Goal: Task Accomplishment & Management: Use online tool/utility

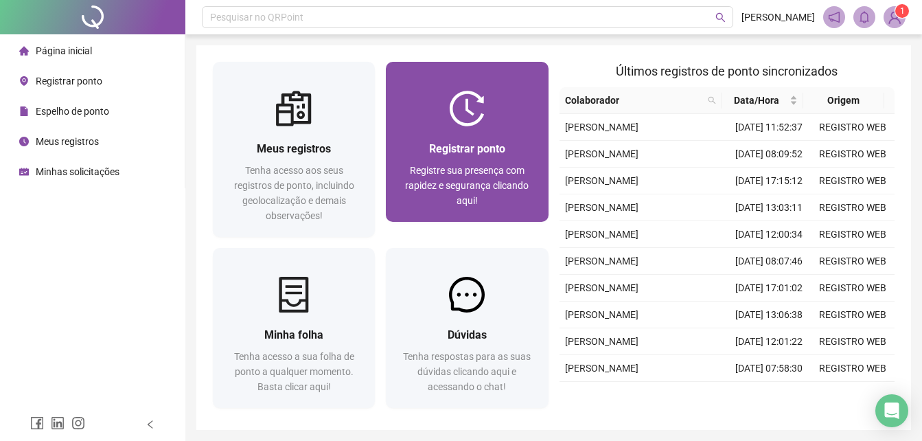
click at [472, 139] on div "Registrar ponto Registre sua presença com rapidez e segurança clicando aqui!" at bounding box center [467, 173] width 162 height 95
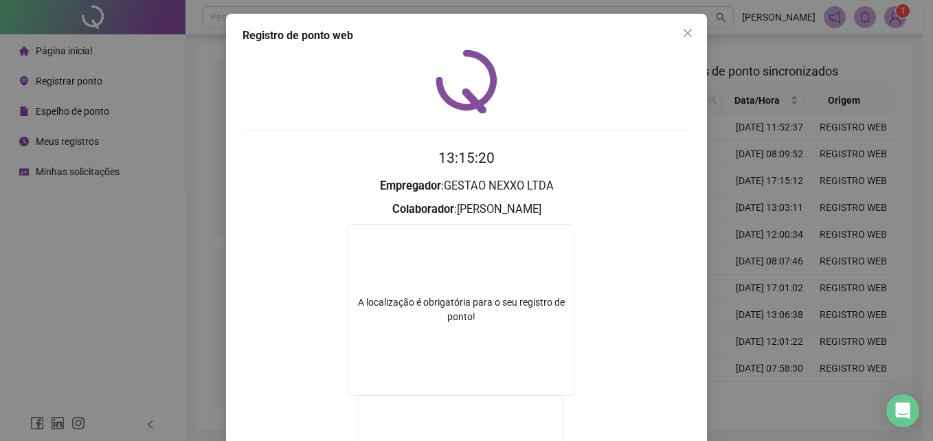
click at [578, 169] on form "13:15:20 Empregador : GESTAO NEXXO LTDA Colaborador : [PERSON_NAME] A localizaç…" at bounding box center [466, 389] width 448 height 485
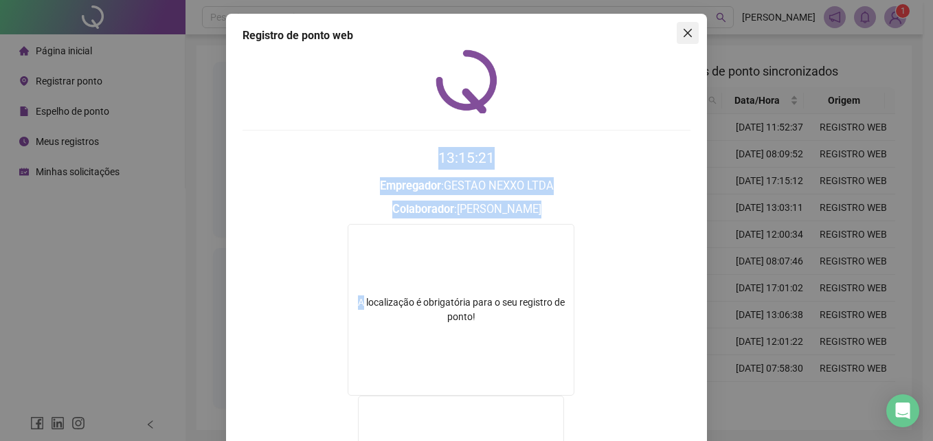
click at [686, 30] on icon "close" at bounding box center [687, 33] width 8 height 8
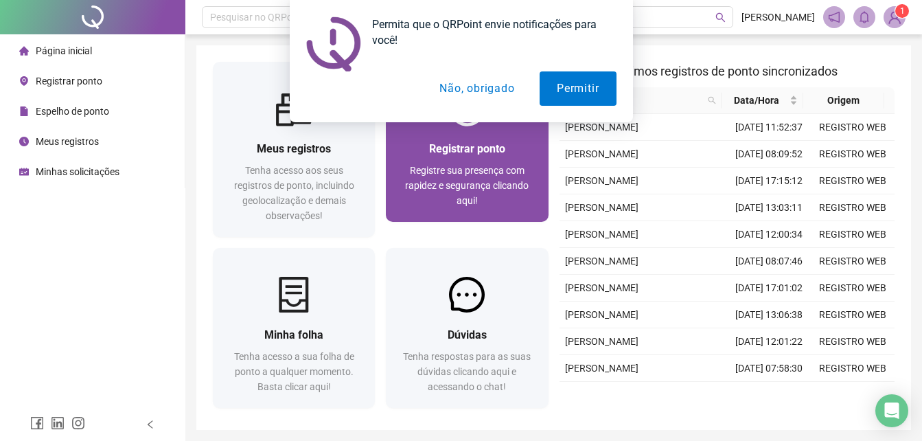
click at [517, 147] on div "Registrar ponto" at bounding box center [466, 148] width 129 height 17
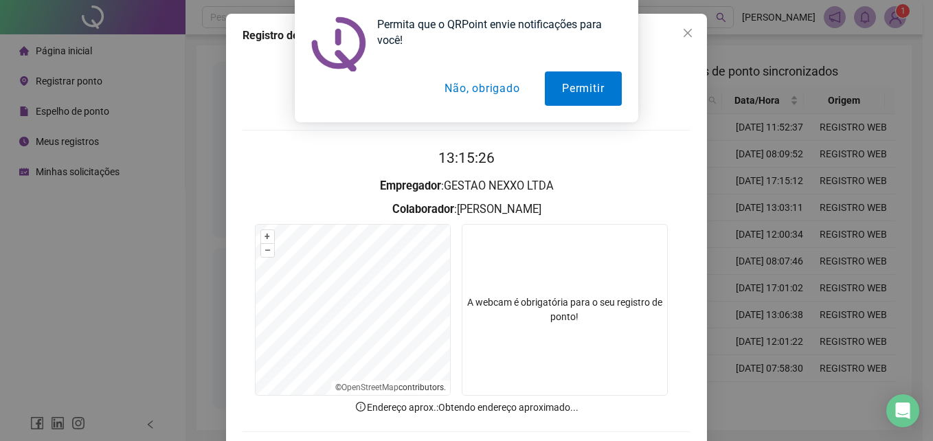
click at [483, 85] on button "Não, obrigado" at bounding box center [482, 88] width 109 height 34
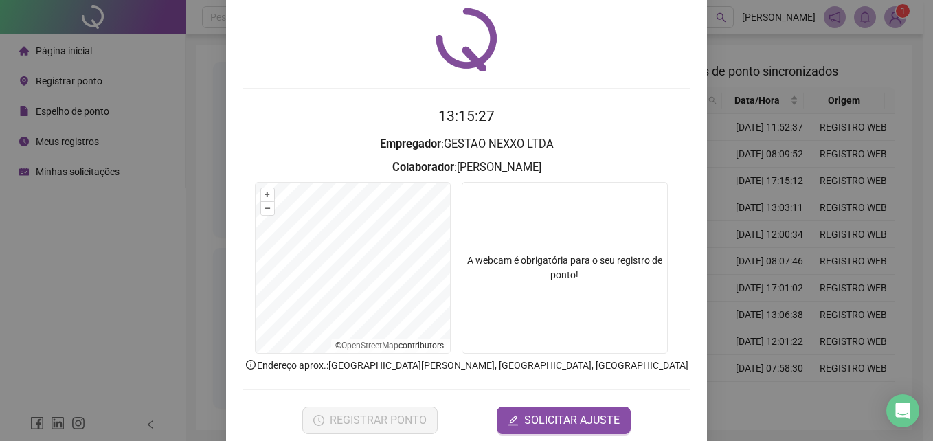
scroll to position [65, 0]
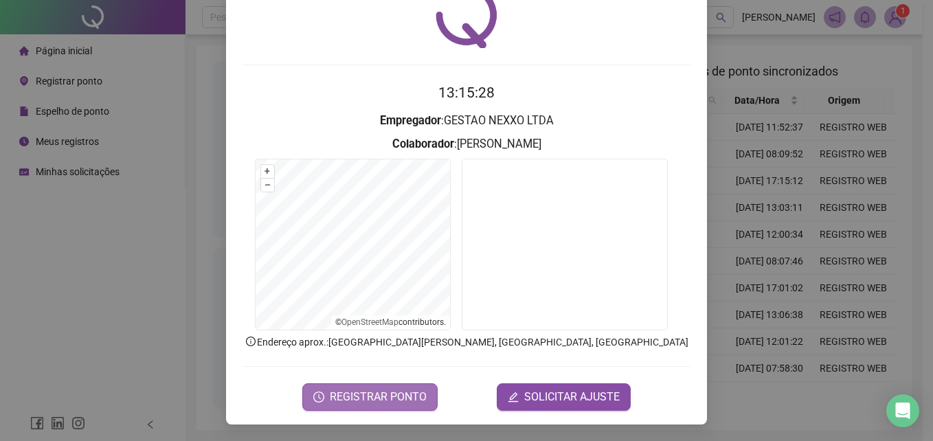
click at [358, 400] on span "REGISTRAR PONTO" at bounding box center [378, 397] width 97 height 16
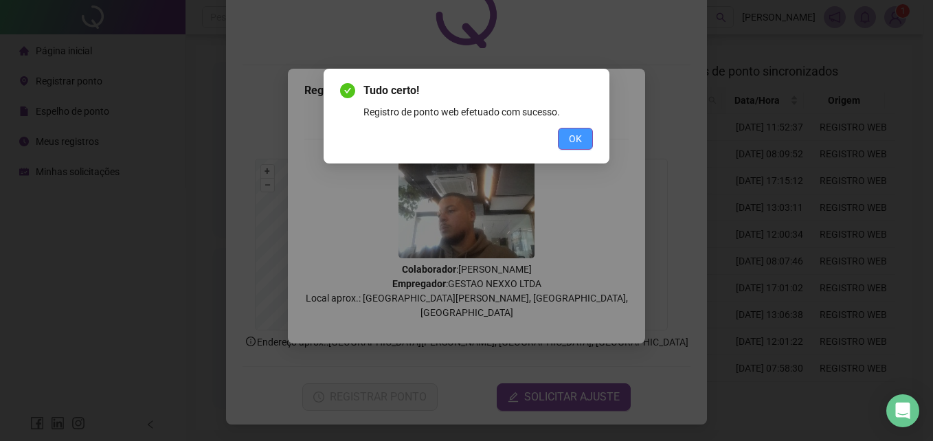
click at [585, 139] on button "OK" at bounding box center [575, 139] width 35 height 22
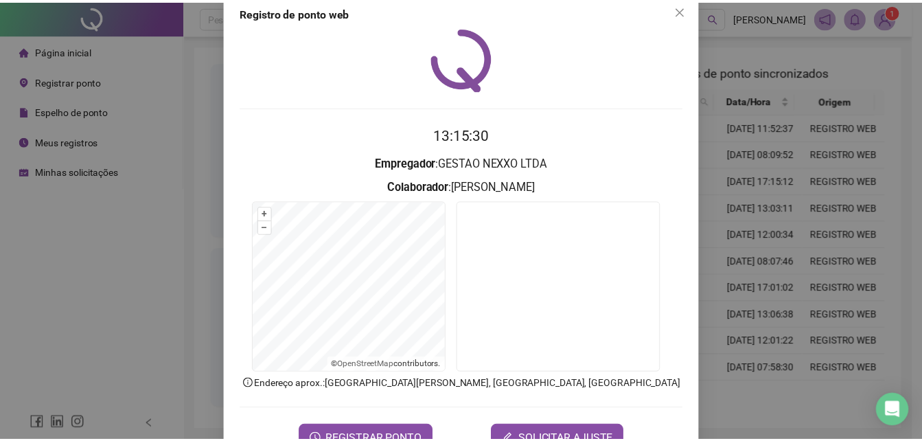
scroll to position [0, 0]
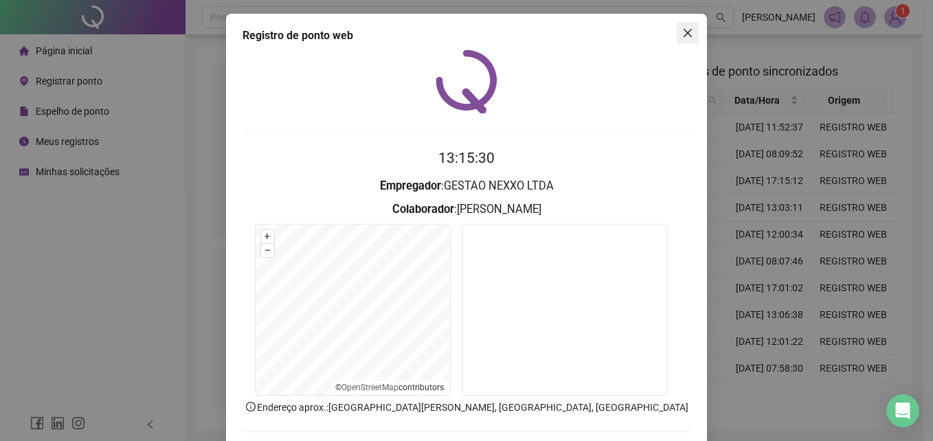
click at [688, 32] on span "Close" at bounding box center [687, 32] width 22 height 11
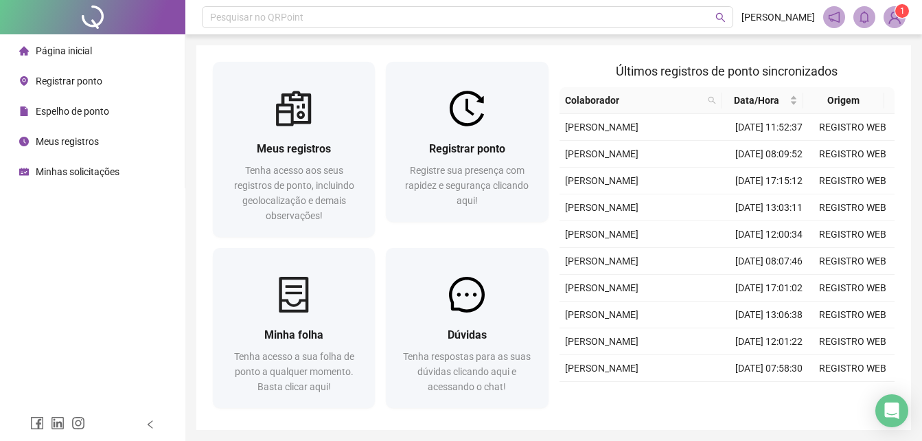
click at [70, 112] on span "Espelho de ponto" at bounding box center [72, 111] width 73 height 11
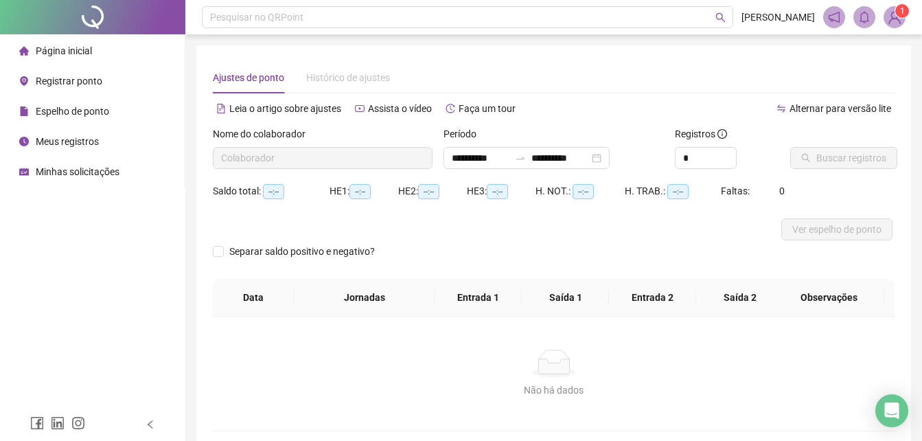
type input "**********"
click at [817, 161] on span "Buscar registros" at bounding box center [852, 157] width 70 height 15
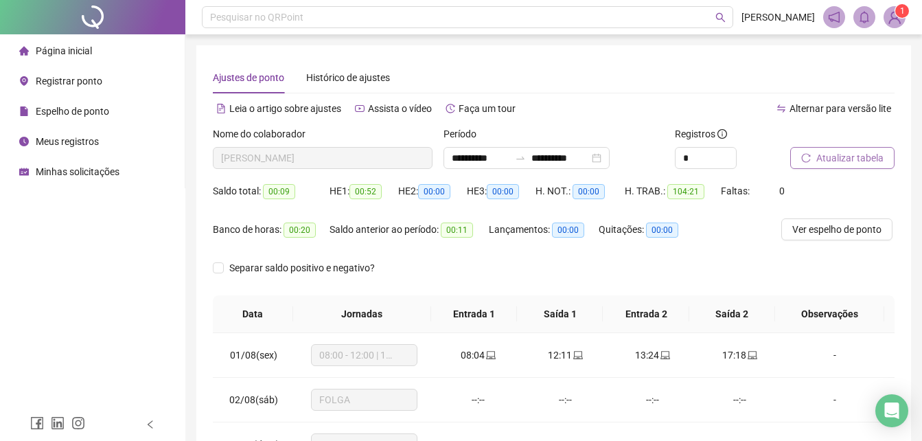
click at [59, 82] on span "Registrar ponto" at bounding box center [69, 81] width 67 height 11
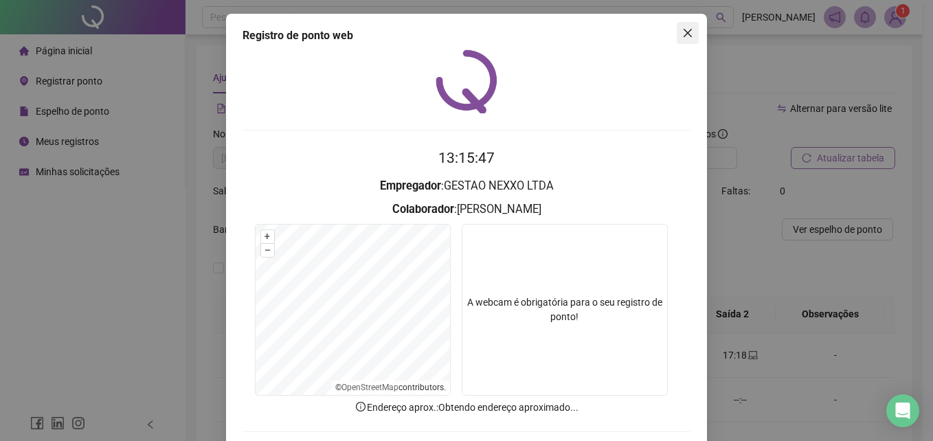
click at [692, 31] on span "Close" at bounding box center [687, 32] width 22 height 11
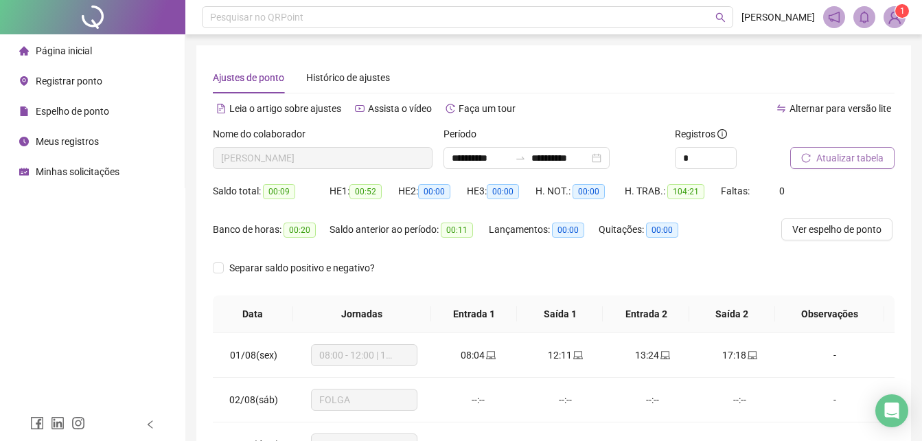
click at [57, 45] on span "Página inicial" at bounding box center [64, 50] width 56 height 11
